Goal: Task Accomplishment & Management: Manage account settings

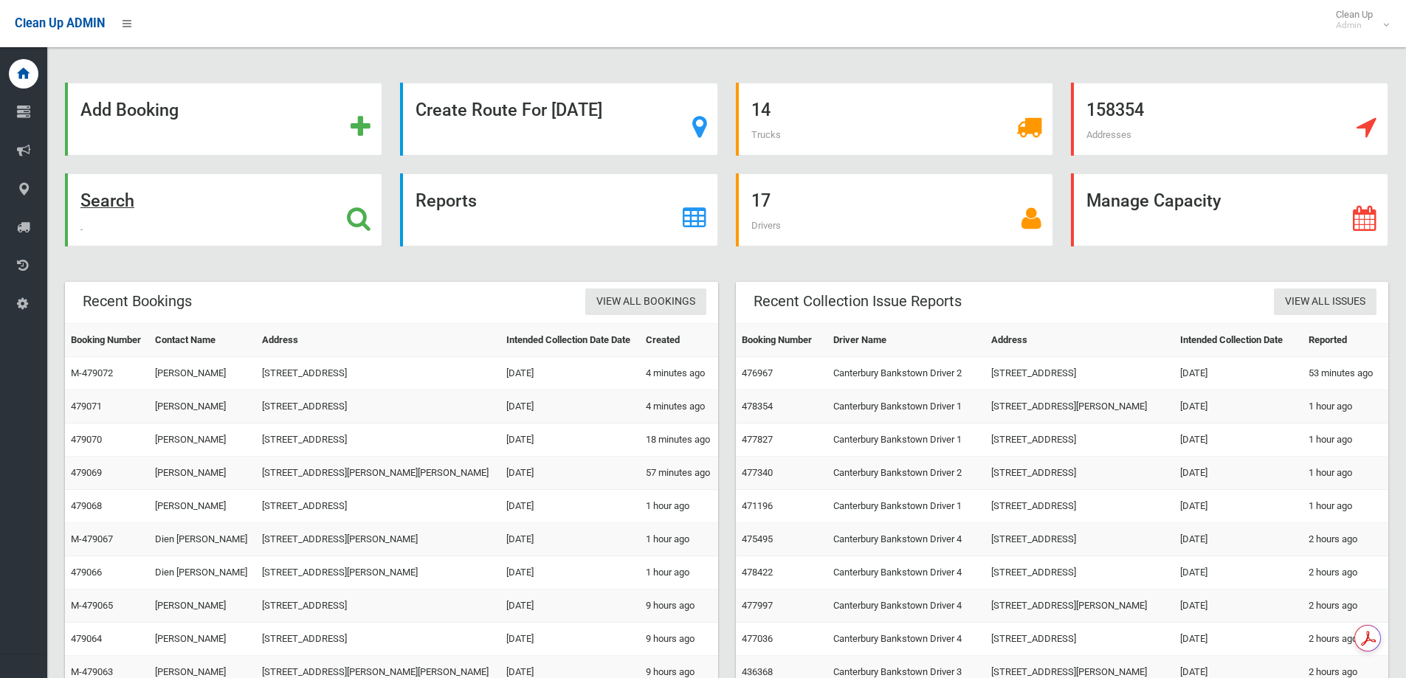
click at [244, 236] on div "Search" at bounding box center [223, 209] width 317 height 73
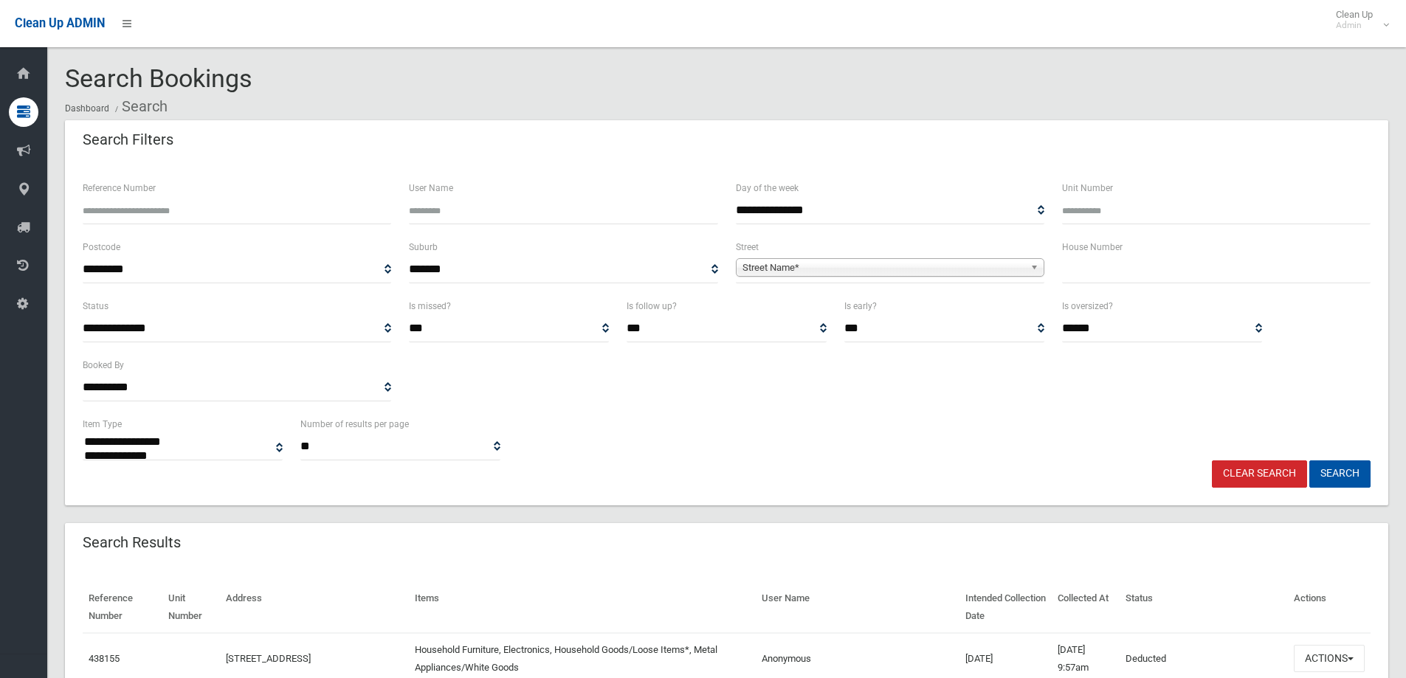
select select
click at [227, 211] on input "Reference Number" at bounding box center [237, 210] width 309 height 27
type input "******"
click at [1346, 473] on button "Search" at bounding box center [1339, 474] width 61 height 27
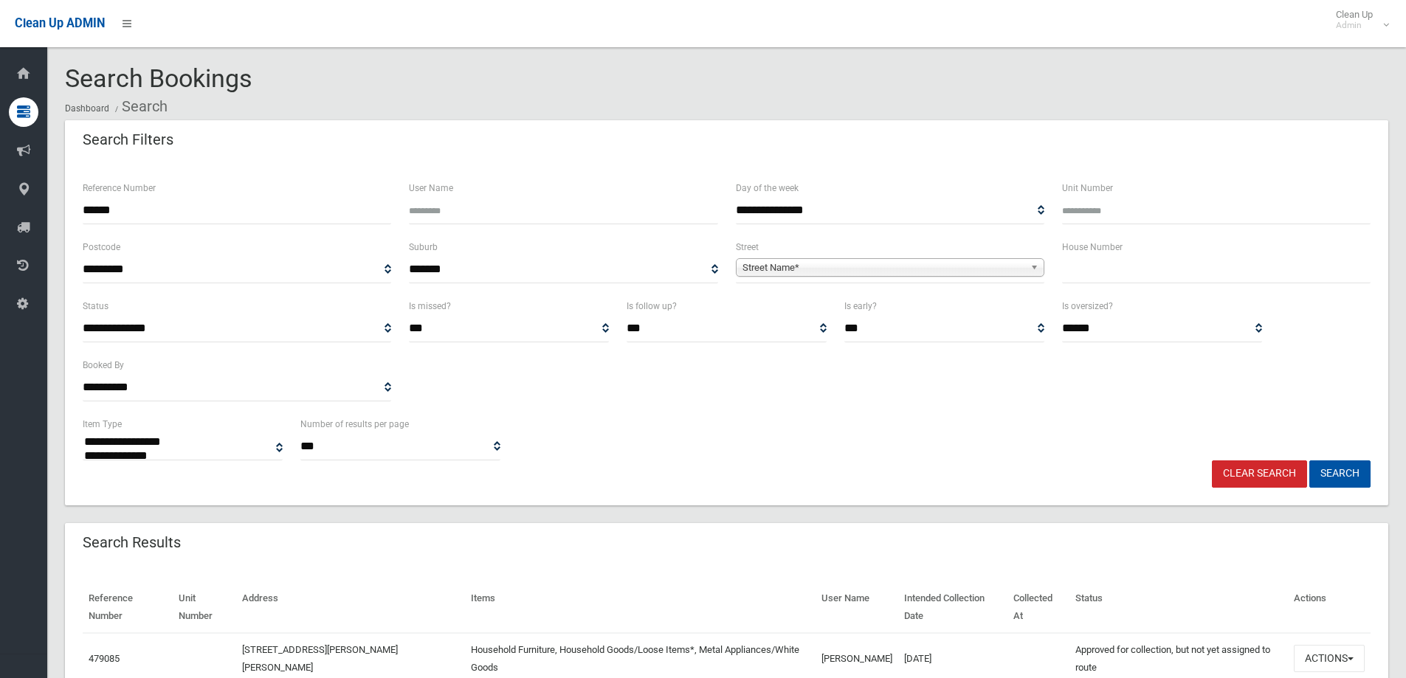
select select
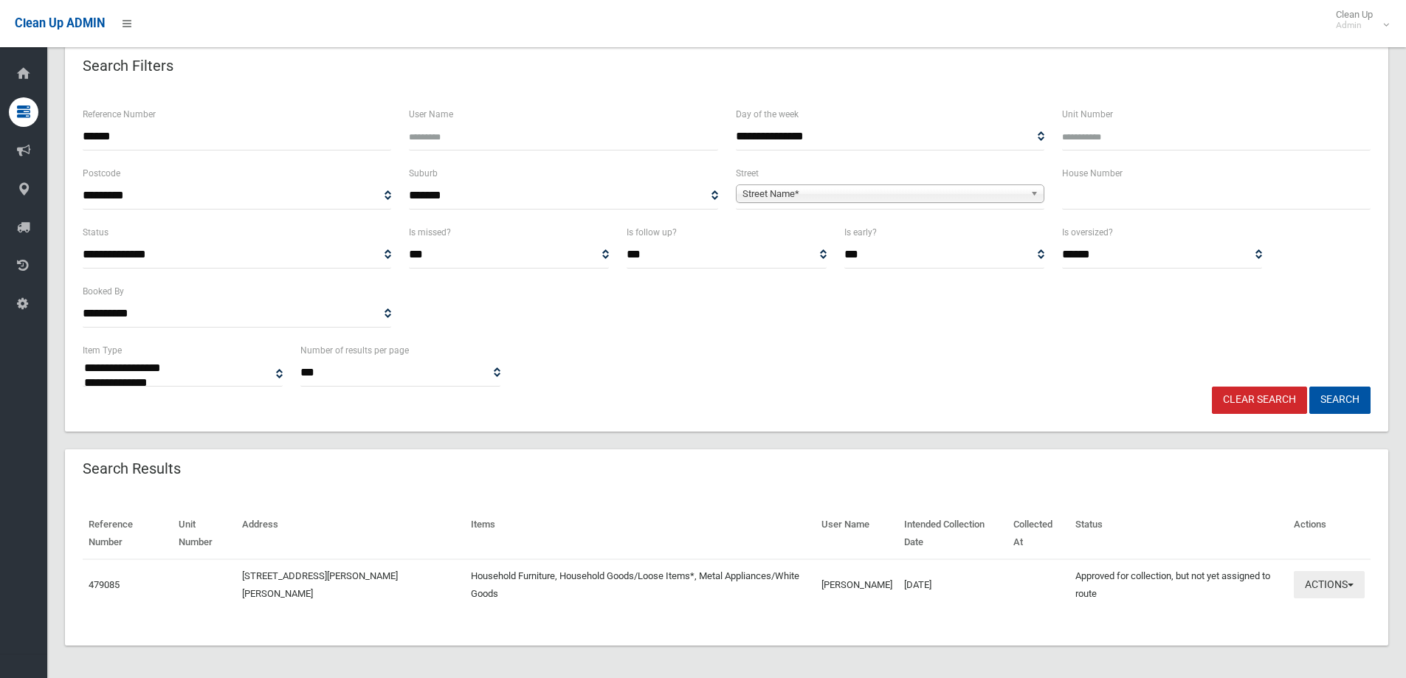
click at [1314, 582] on button "Actions" at bounding box center [1329, 584] width 71 height 27
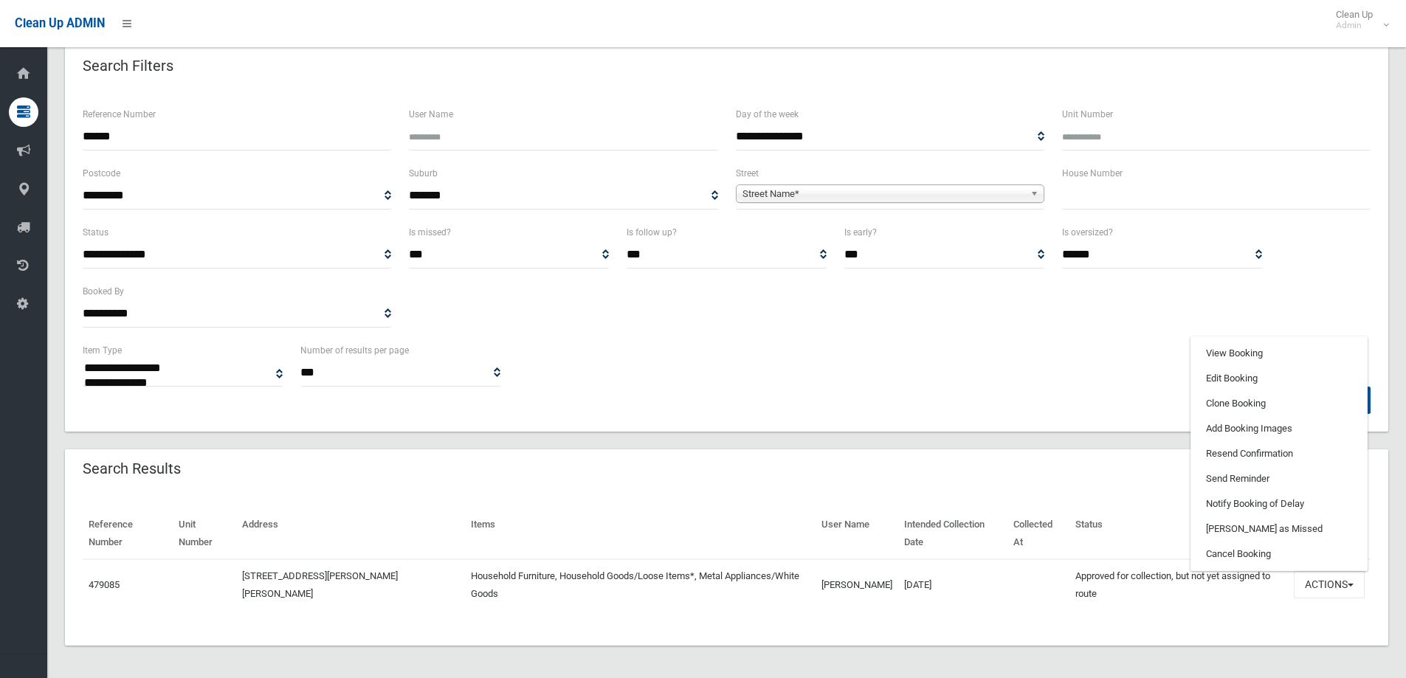
click at [1040, 607] on td at bounding box center [1038, 584] width 62 height 51
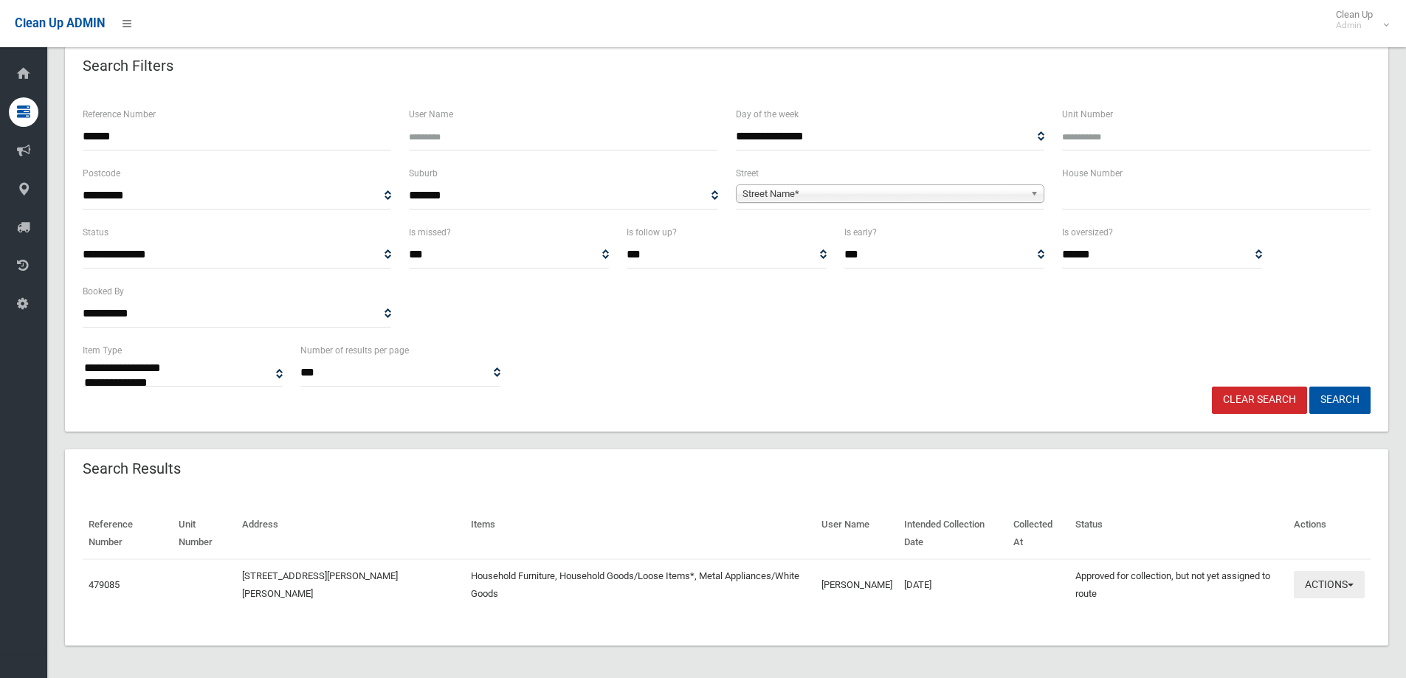
click at [1311, 586] on button "Actions" at bounding box center [1329, 584] width 71 height 27
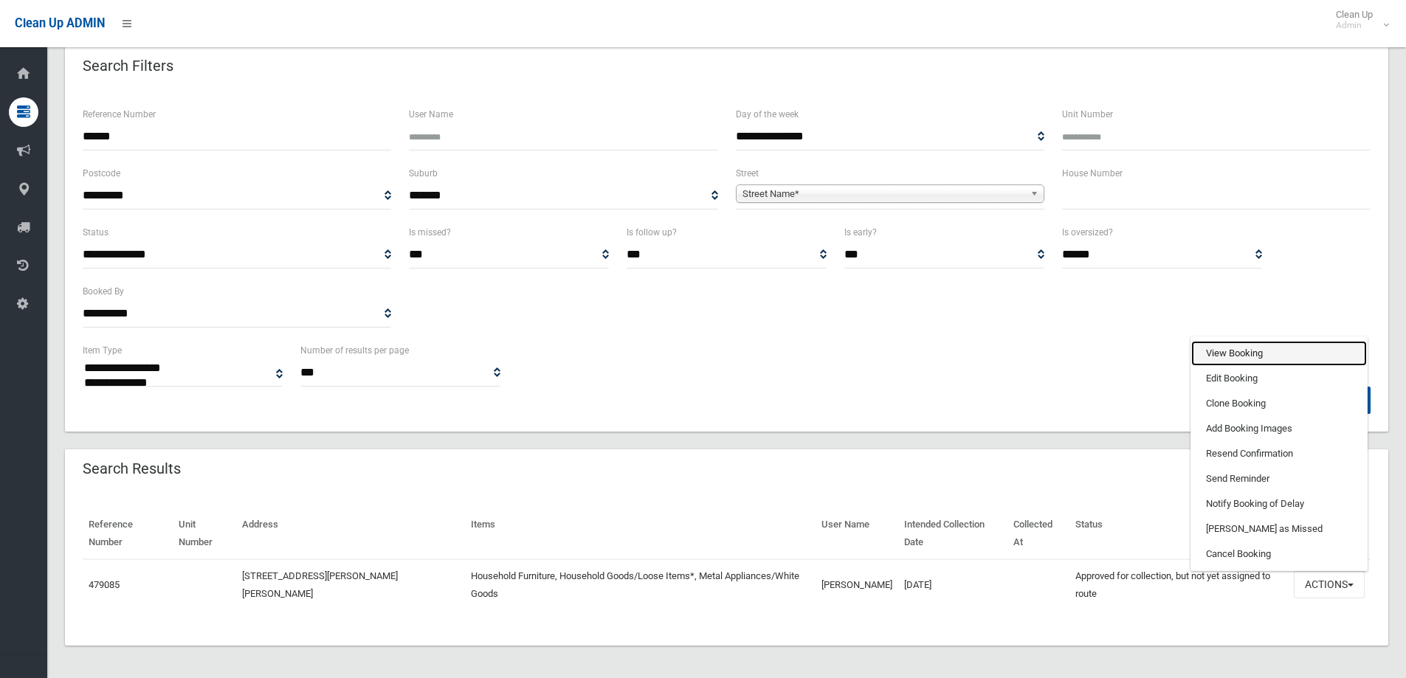
click at [1273, 359] on link "View Booking" at bounding box center [1279, 353] width 176 height 25
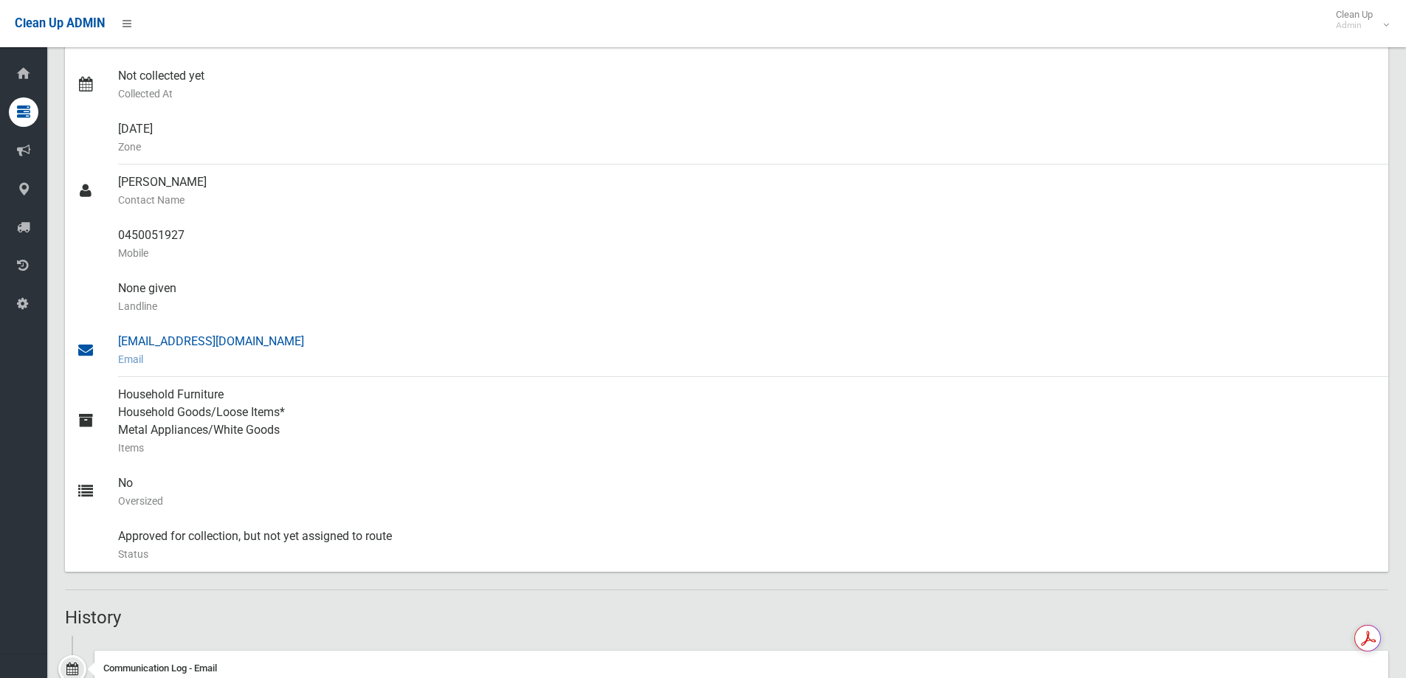
scroll to position [82, 0]
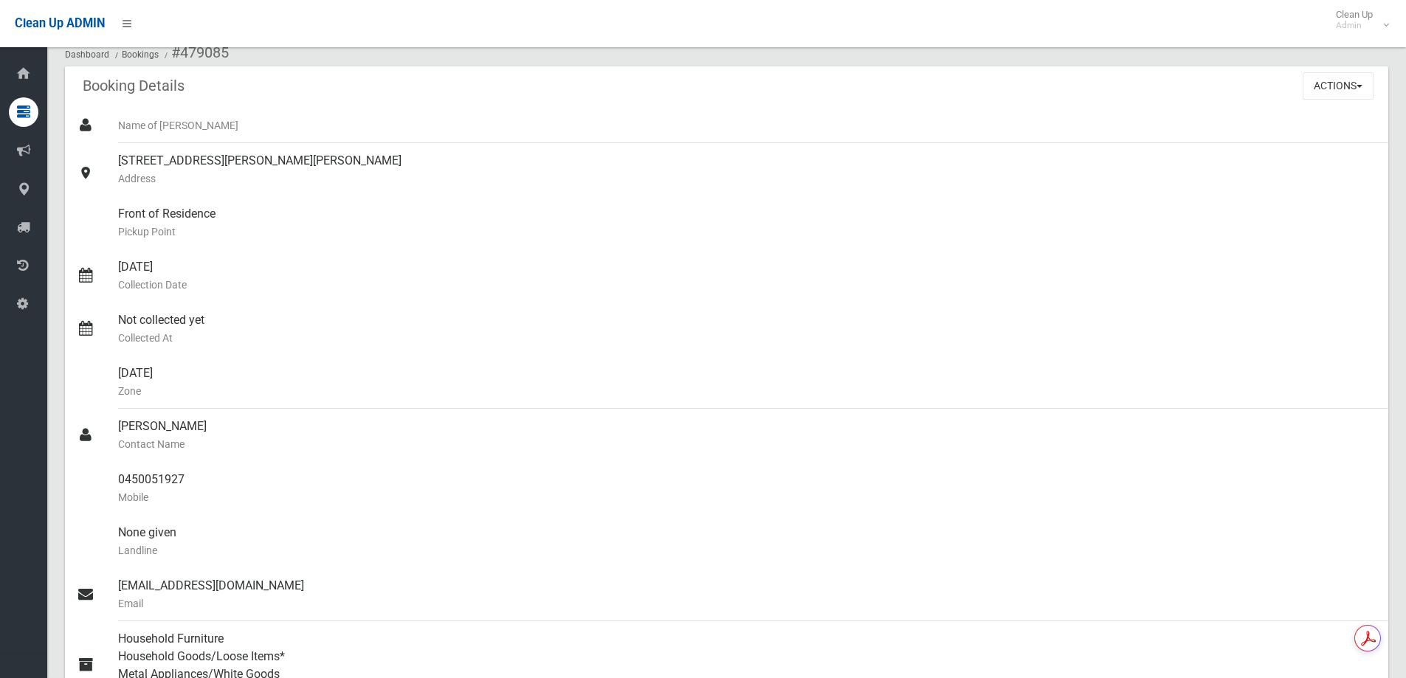
click at [1143, 55] on ol "Dashboard Bookings #479085" at bounding box center [726, 52] width 1323 height 27
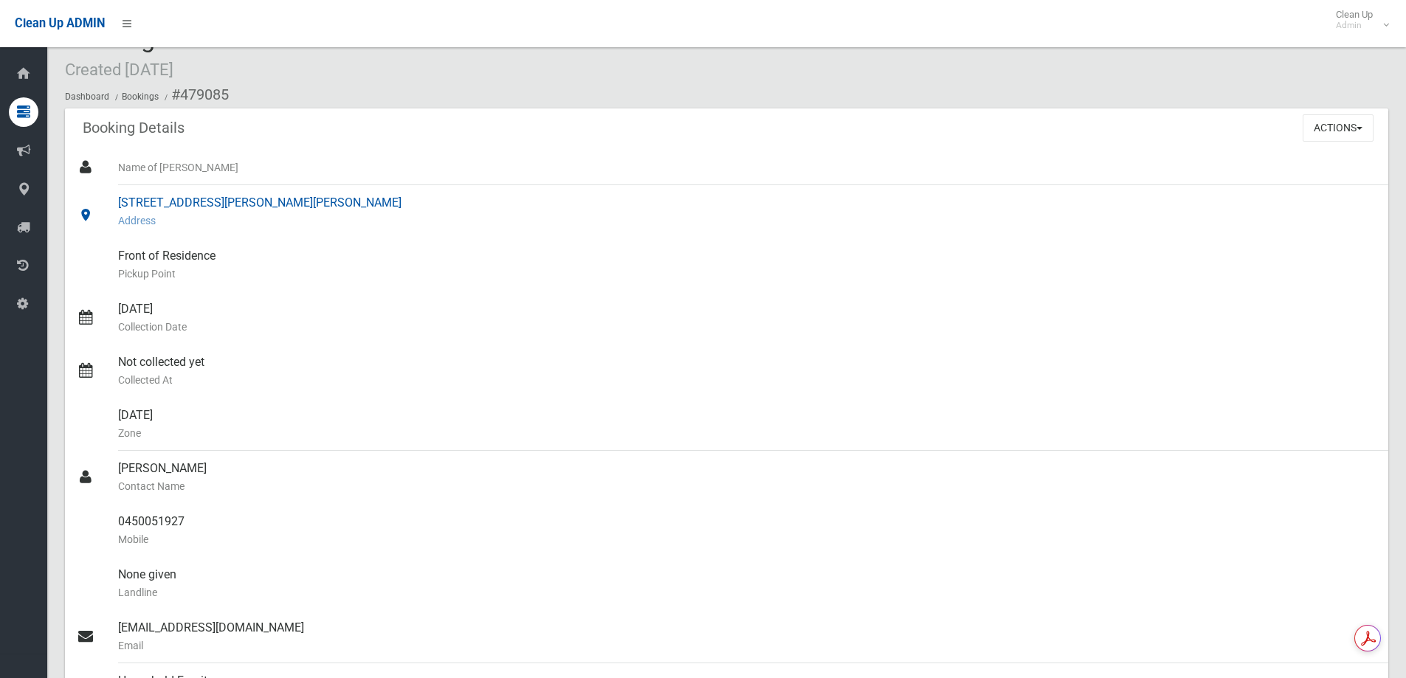
scroll to position [0, 0]
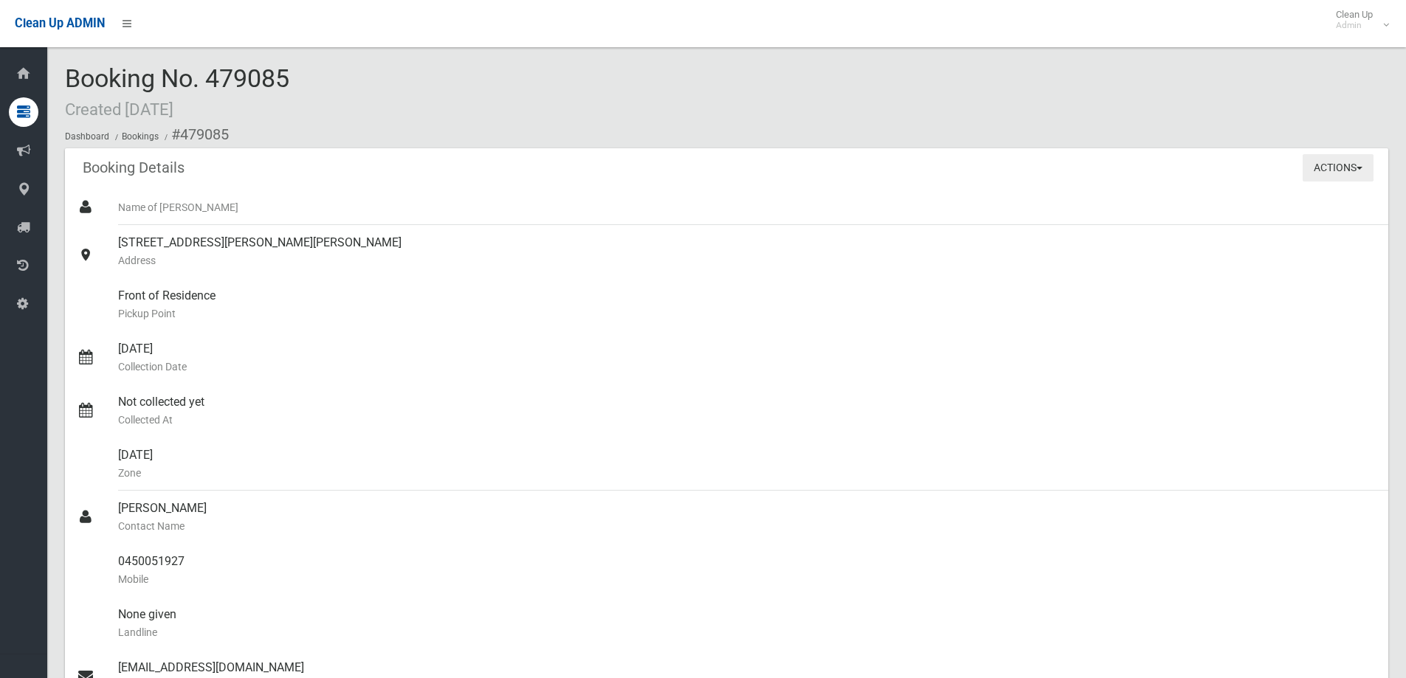
click at [1306, 168] on button "Actions" at bounding box center [1338, 167] width 71 height 27
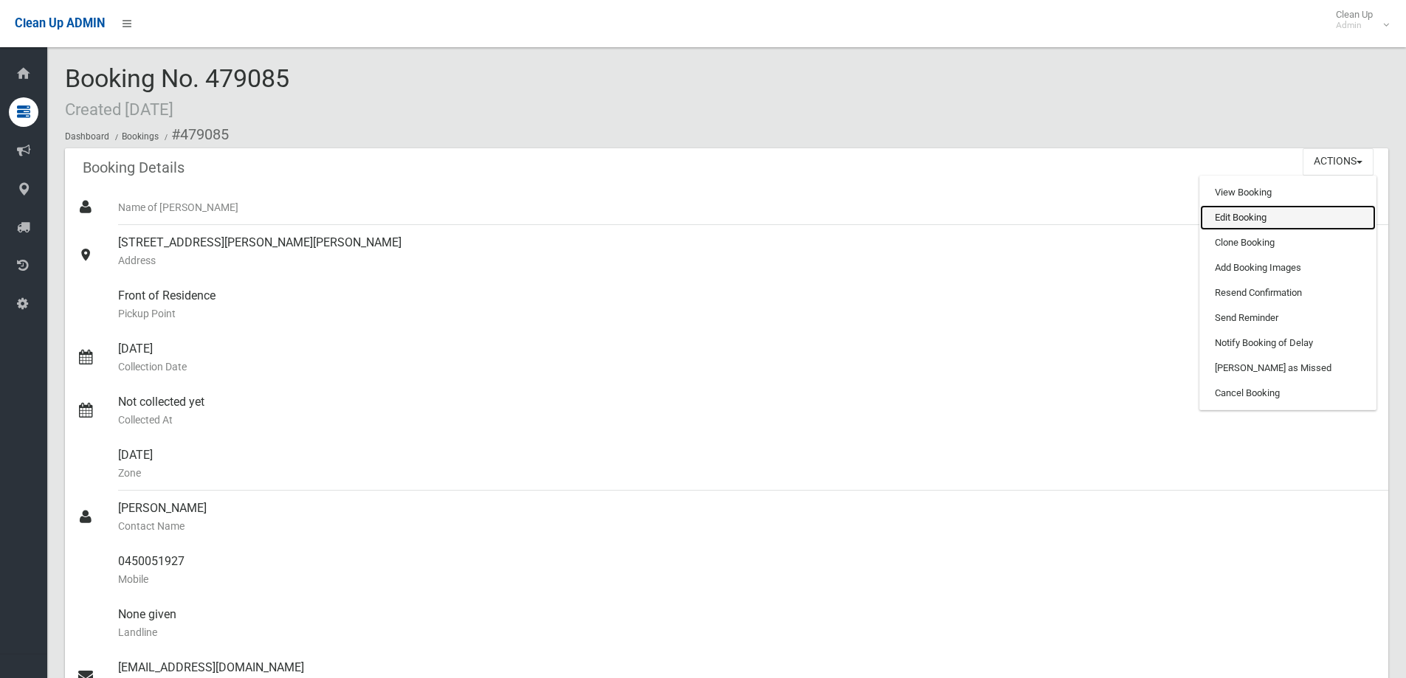
click at [1283, 223] on link "Edit Booking" at bounding box center [1288, 217] width 176 height 25
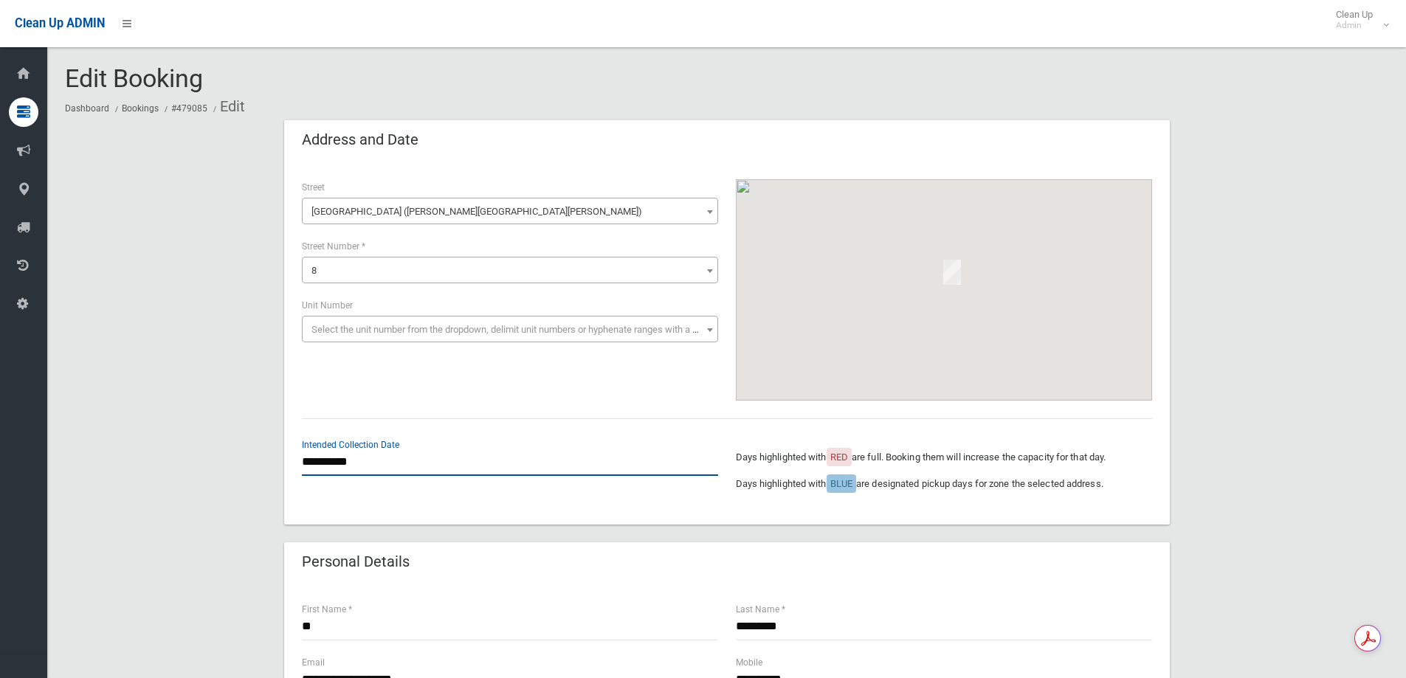
click at [414, 458] on input "**********" at bounding box center [510, 462] width 416 height 27
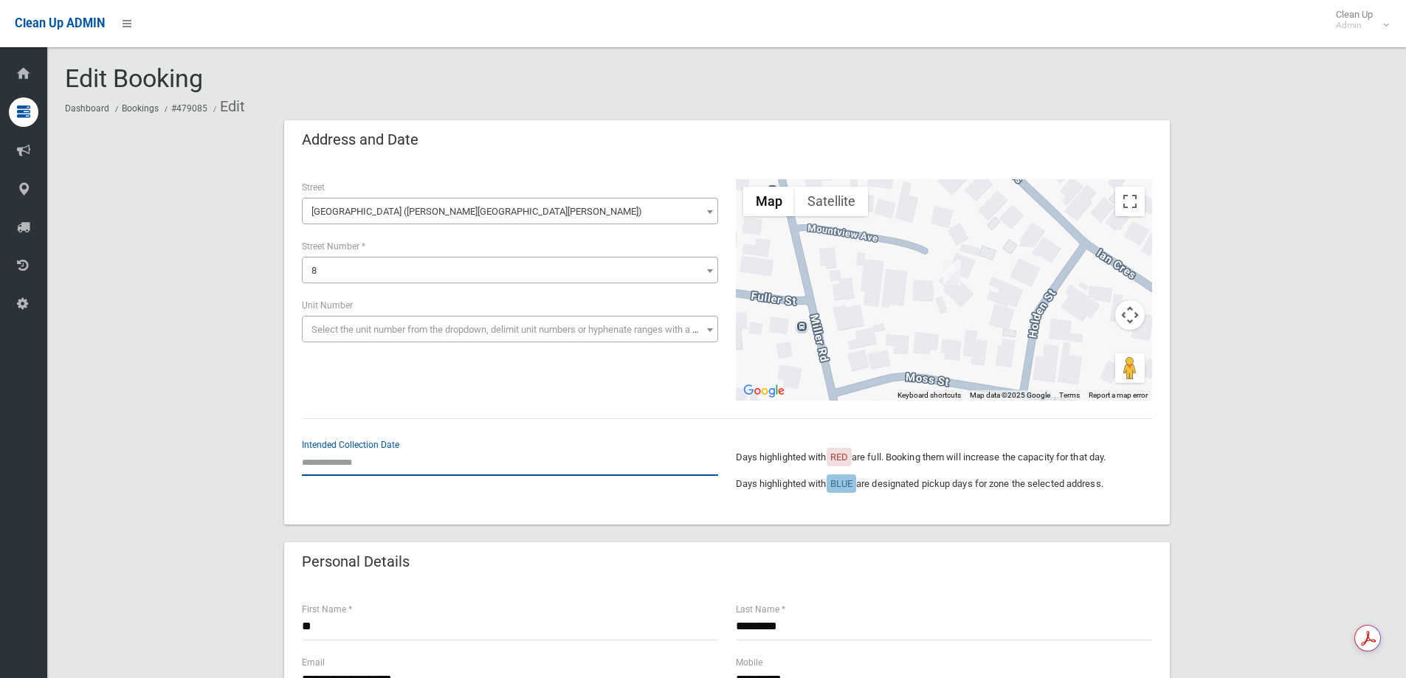
click at [425, 472] on input "text" at bounding box center [510, 462] width 416 height 27
